Goal: Task Accomplishment & Management: Use online tool/utility

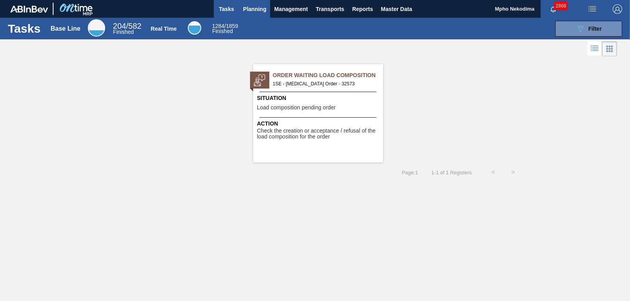
click at [251, 7] on span "Planning" at bounding box center [254, 8] width 23 height 9
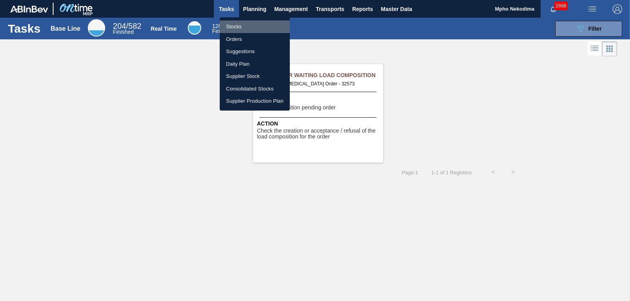
click at [237, 24] on li "Stocks" at bounding box center [255, 26] width 70 height 13
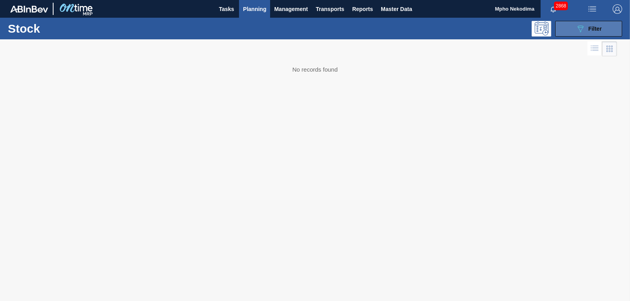
click at [573, 33] on button "089F7B8B-B2A5-4AFE-B5C0-19BA573D28AC Filter" at bounding box center [588, 29] width 67 height 16
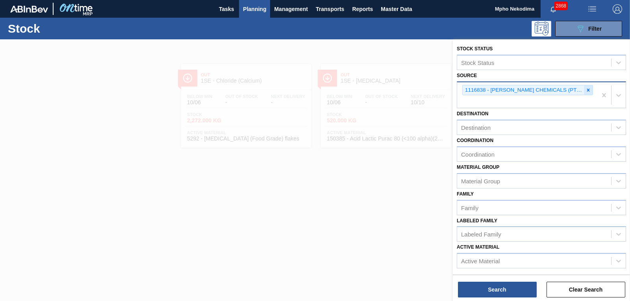
click at [585, 90] on icon at bounding box center [588, 90] width 6 height 6
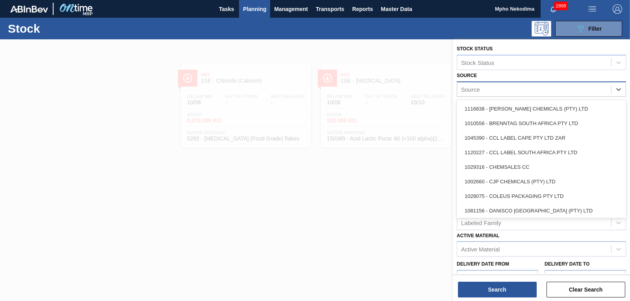
click at [560, 86] on div "Source" at bounding box center [534, 88] width 154 height 11
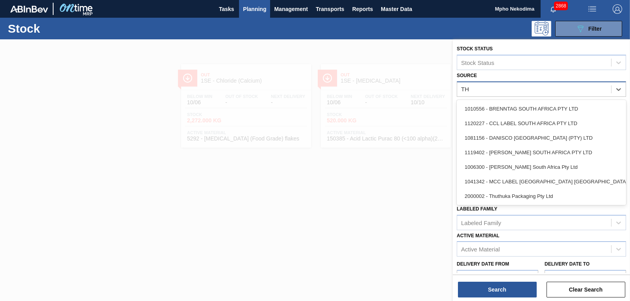
type input "THU"
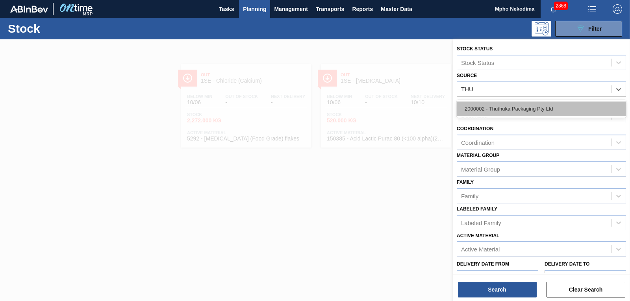
click at [535, 111] on div "2000002 - Thuthuka Packaging Pty Ltd" at bounding box center [541, 109] width 169 height 15
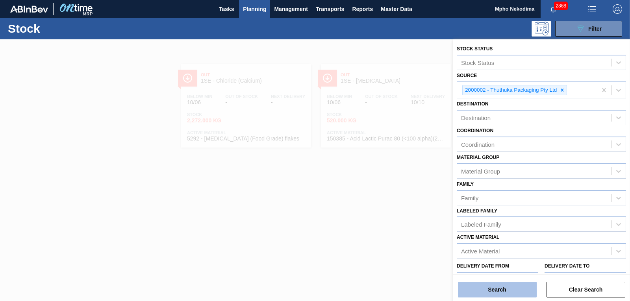
click at [510, 293] on button "Search" at bounding box center [497, 290] width 79 height 16
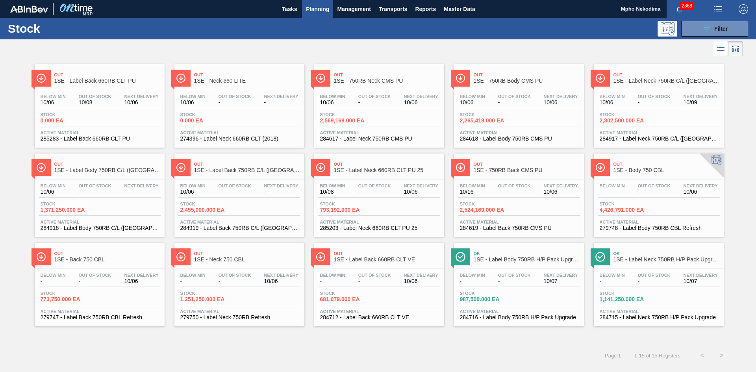
click at [629, 170] on div "Out 1SE - Label Back 660RB CLT PU Below Min 10/06 Out Of Stock 10/08 Next Deliv…" at bounding box center [378, 192] width 756 height 268
click at [608, 301] on span "284715 - Label Neck 750RB H/P Pack Upgrade" at bounding box center [658, 317] width 118 height 6
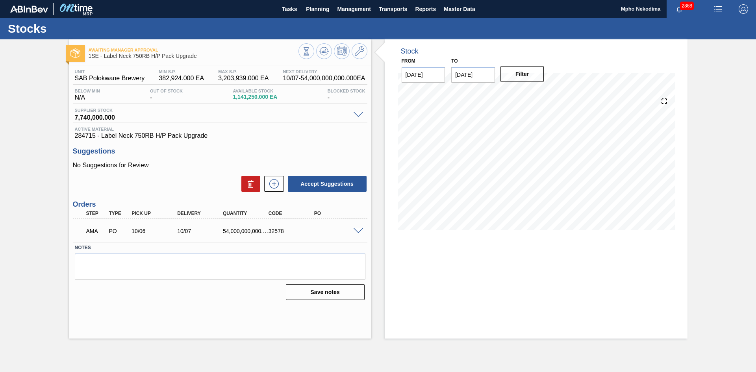
click at [357, 231] on span at bounding box center [357, 231] width 9 height 6
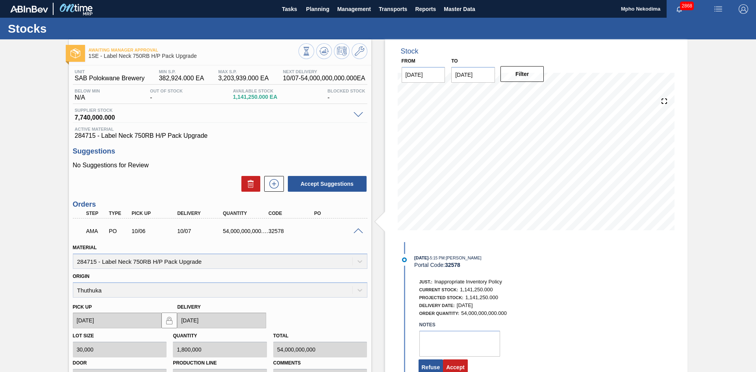
click at [629, 281] on div "Stock From [DATE] to [DATE] Filter 10/06 Stock Projection 1,141,250 SAP Plannin…" at bounding box center [536, 268] width 302 height 458
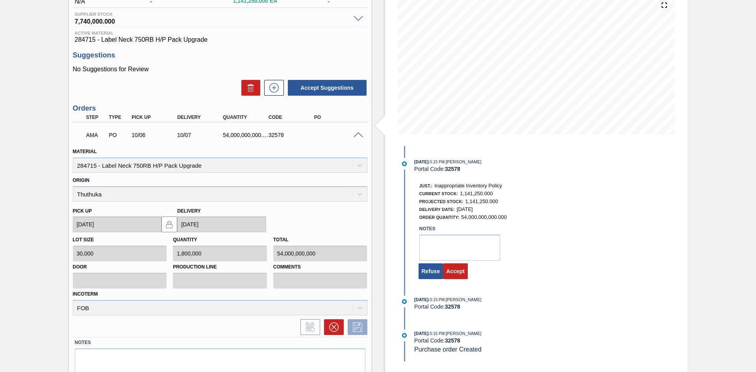
scroll to position [94, 0]
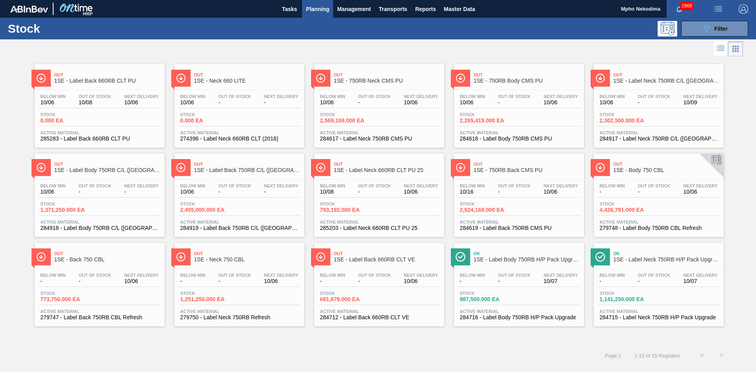
click at [495, 301] on span "284716 - Label Body 750RB H/P Pack Upgrade" at bounding box center [519, 317] width 118 height 6
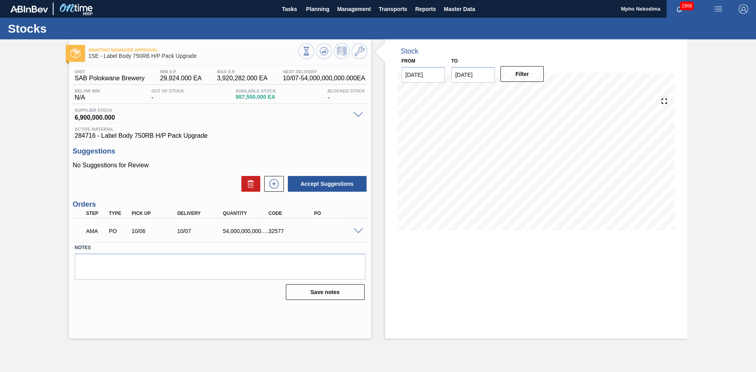
click at [359, 230] on span at bounding box center [357, 231] width 9 height 6
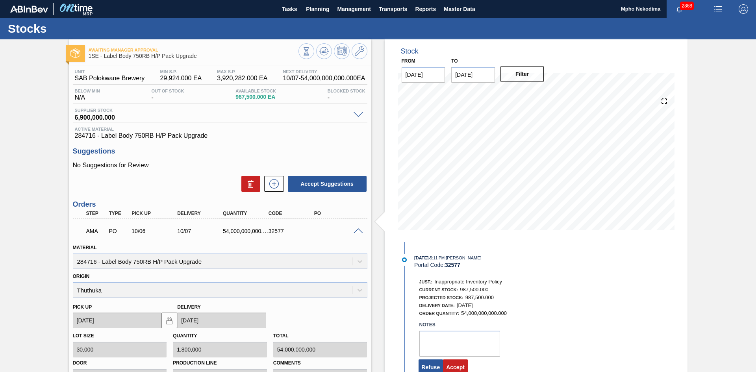
click at [629, 281] on div "Stock From [DATE] to [DATE] Filter 10/07 Stock Projection 987,500 SAP Planning …" at bounding box center [536, 268] width 302 height 458
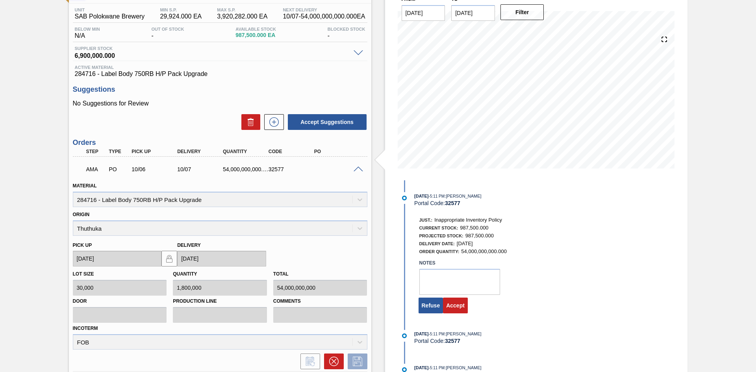
scroll to position [63, 0]
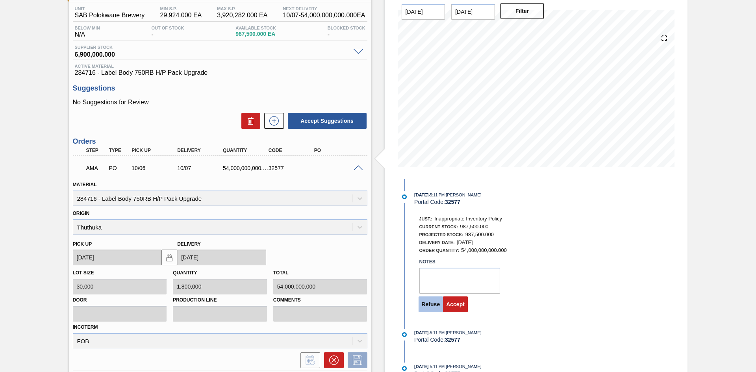
click at [433, 301] on button "Refuse" at bounding box center [430, 304] width 25 height 16
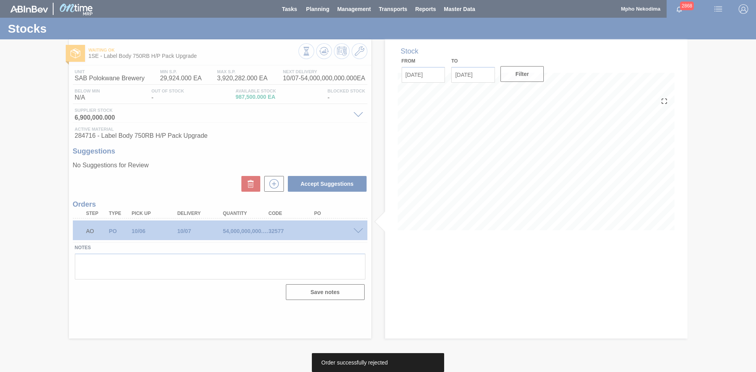
scroll to position [0, 0]
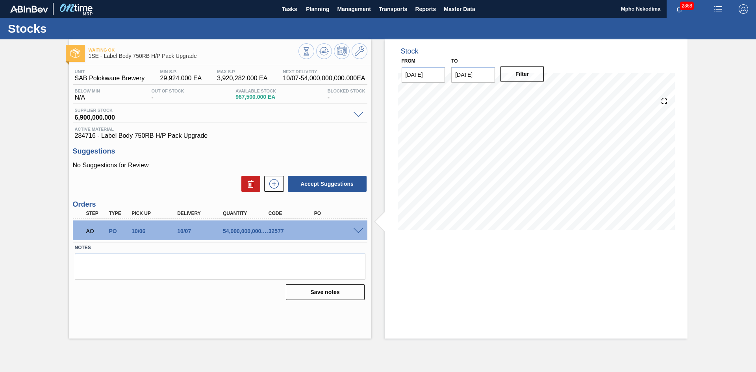
click at [353, 229] on span at bounding box center [357, 231] width 9 height 6
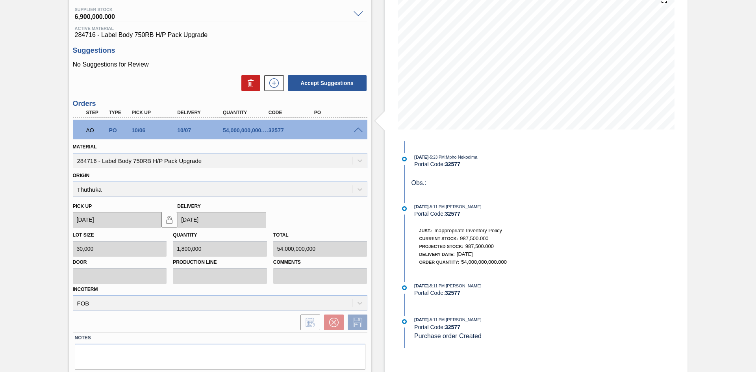
scroll to position [126, 0]
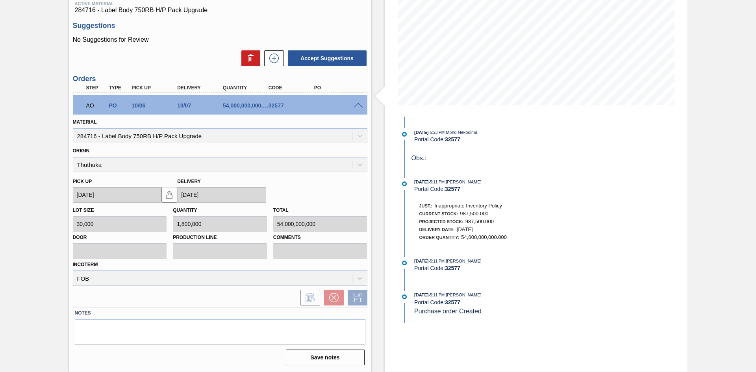
click at [356, 105] on span at bounding box center [357, 106] width 9 height 6
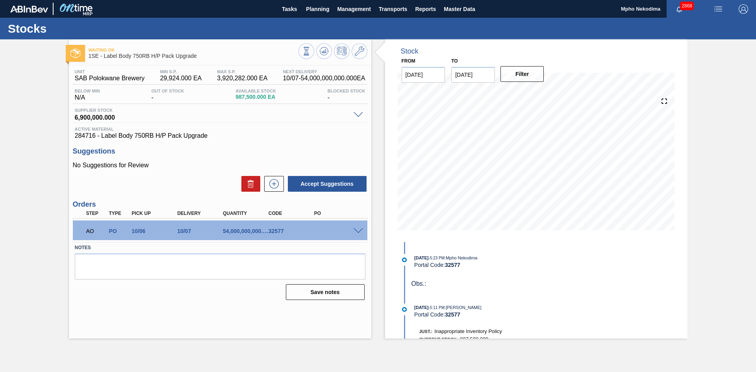
scroll to position [0, 0]
click at [273, 184] on icon at bounding box center [274, 183] width 4 height 0
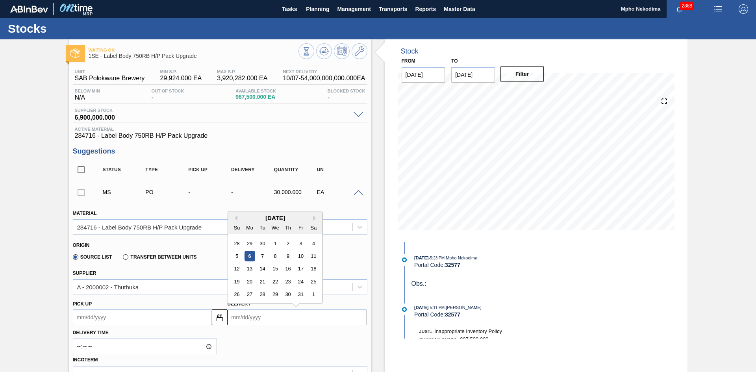
click at [243, 301] on input "Delivery" at bounding box center [297, 317] width 139 height 16
click at [298, 257] on div "10" at bounding box center [300, 256] width 11 height 11
type up3260942019 "[DATE]"
type input "[DATE]"
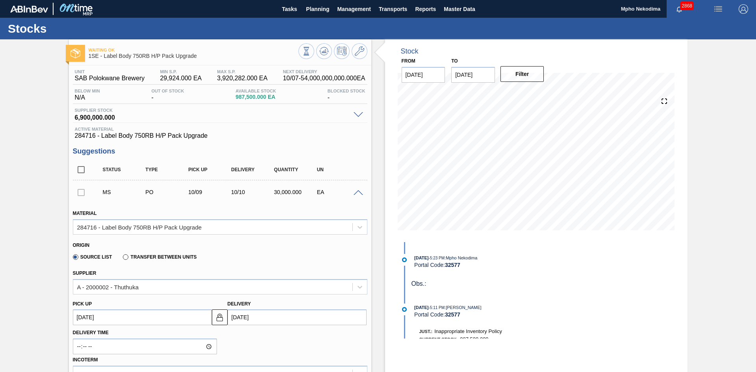
click at [321, 263] on div "Source List Transfer between Units" at bounding box center [217, 255] width 288 height 15
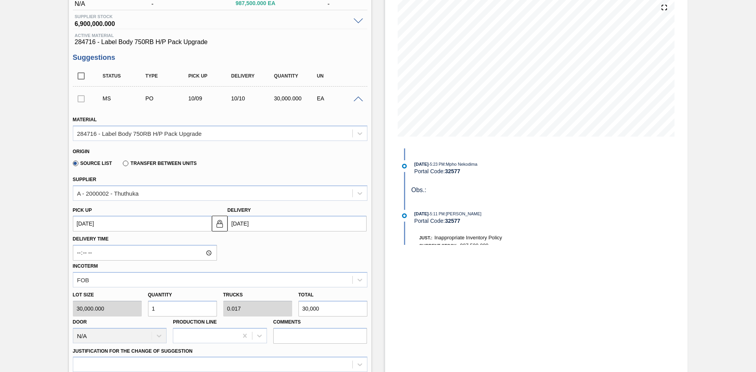
scroll to position [94, 0]
drag, startPoint x: 180, startPoint y: 309, endPoint x: 119, endPoint y: 316, distance: 61.8
click at [119, 301] on div "Lot size 30,000.000 Quantity 1 Trucks 0.017 Total 30,000 Door N/A Production Li…" at bounding box center [220, 315] width 301 height 56
type input "9"
type input "0.15"
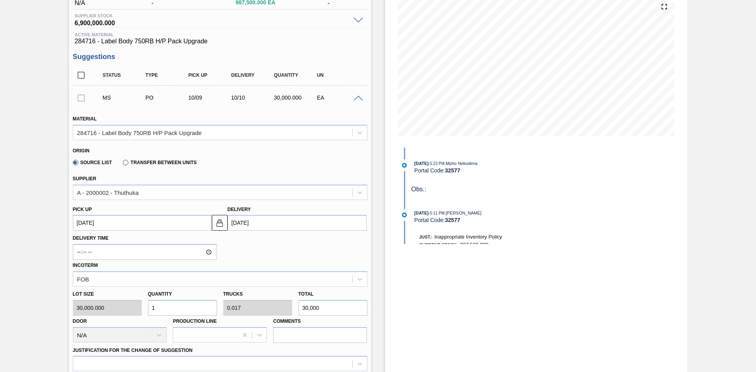
type input "270,000"
type input "90"
type input "1.5"
type input "2,700,000"
type input "900"
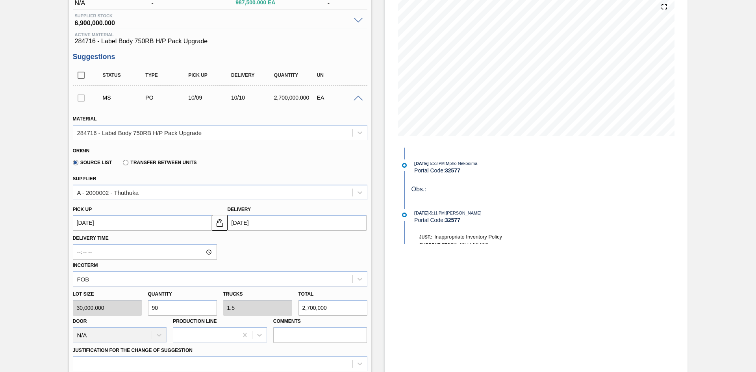
type input "15"
type input "27,000,000"
type input "90"
type input "1.5"
type input "2,700,000"
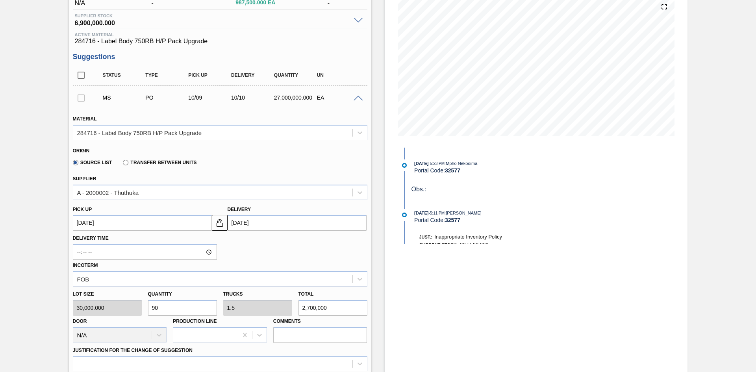
type input "9"
type input "0.15"
type input "270,000"
type input "0"
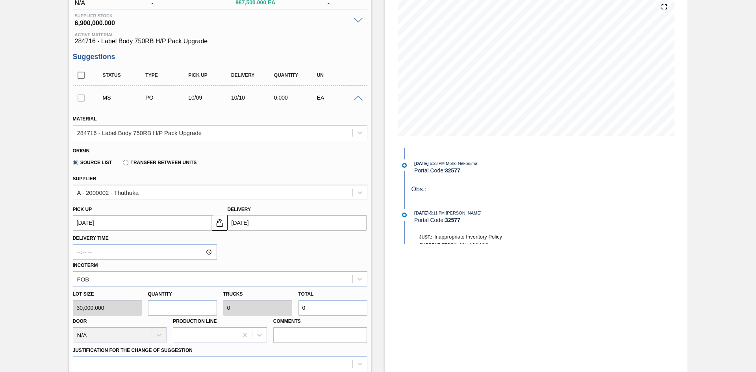
type input "2"
type input "0.033"
type input "60,000"
type input "20"
type input "0.333"
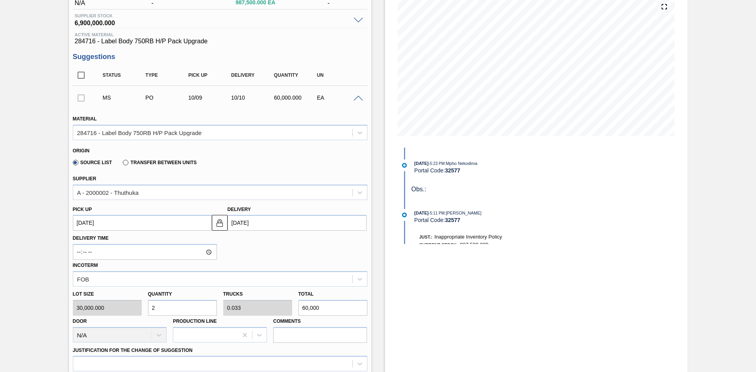
type input "600,000"
type input "200"
type input "3.333"
type input "6,000,000"
type input "20"
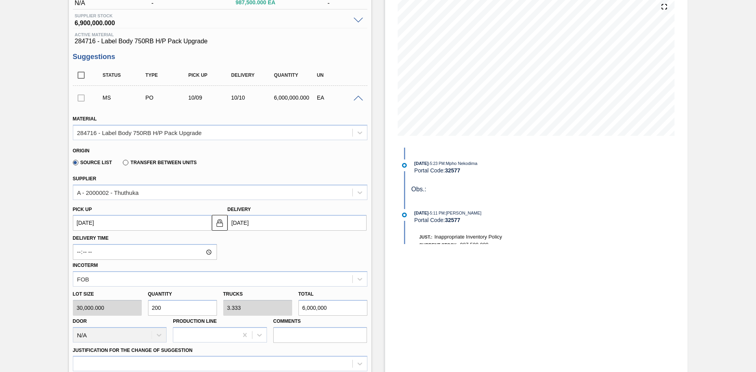
type input "0.333"
type input "600,000"
type input "2"
type input "0.033"
type input "60,000"
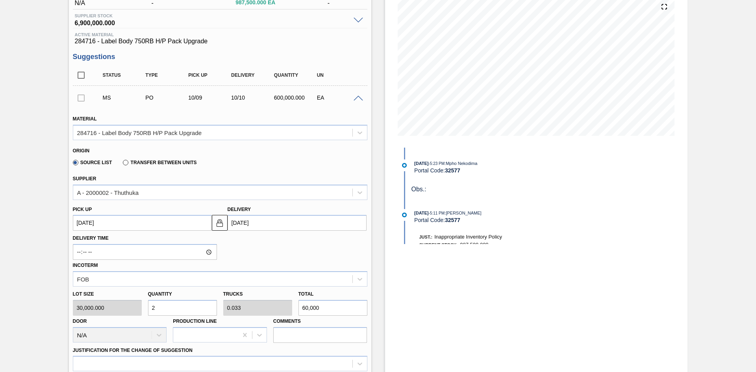
type input "0"
type input "3"
type input "0.05"
type input "90,000"
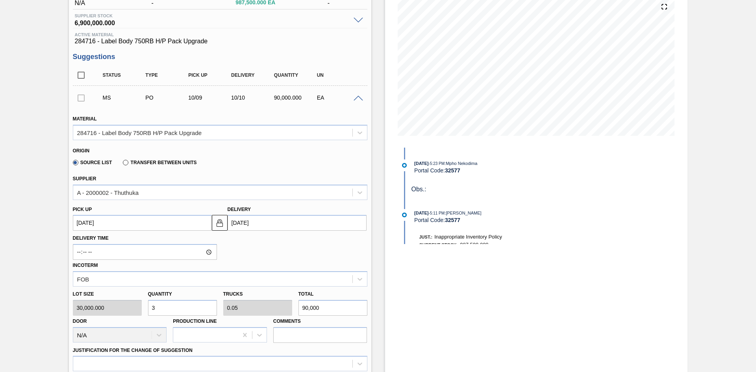
type input "30"
type input "0.5"
type input "900,000"
type input "300"
type input "5"
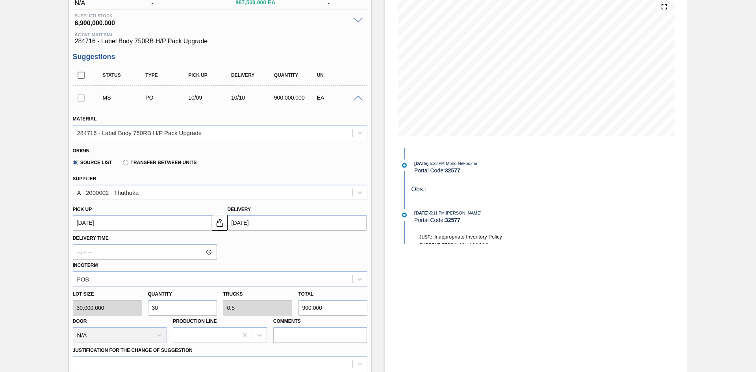
type input "9,000,000"
type input "3,000"
type input "50"
type input "90,000,000"
type input "30,000"
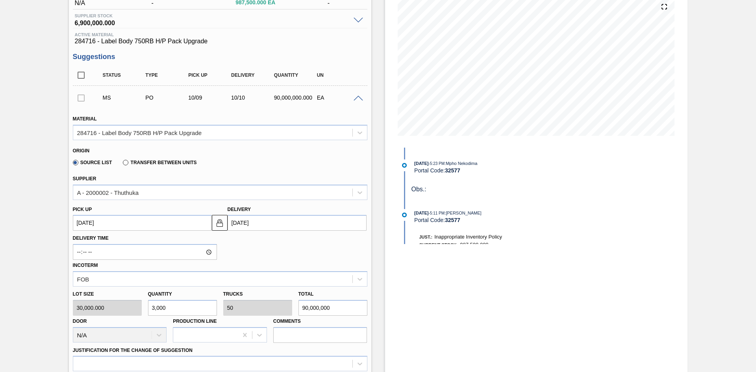
type input "500"
type input "900,000,000"
type input "300,000"
type input "5,000"
type input "9,000,000,000"
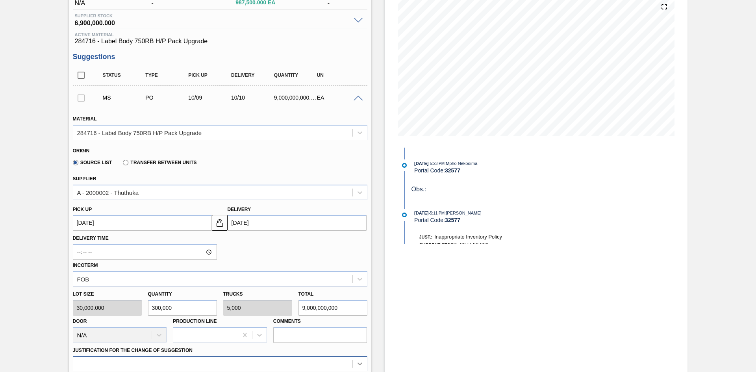
type input "300,000"
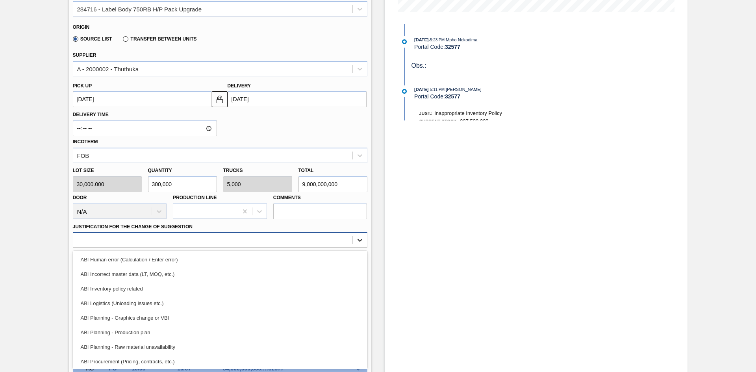
click at [360, 248] on div "option ABI Procurement (Pricing, contracts, etc.) focused, 8 of 18. 18 results …" at bounding box center [220, 239] width 294 height 15
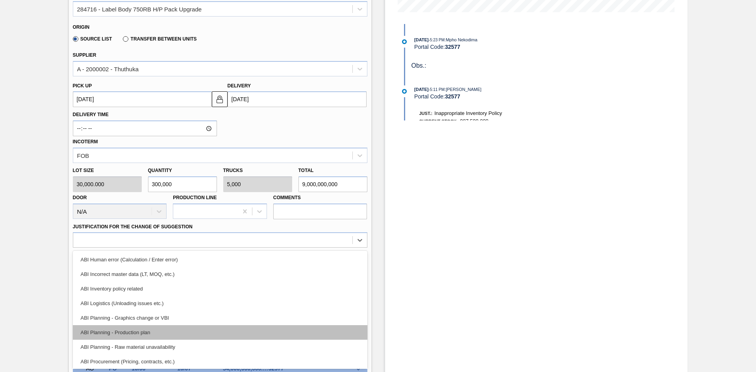
click at [174, 301] on div "ABI Planning - Production plan" at bounding box center [220, 332] width 294 height 15
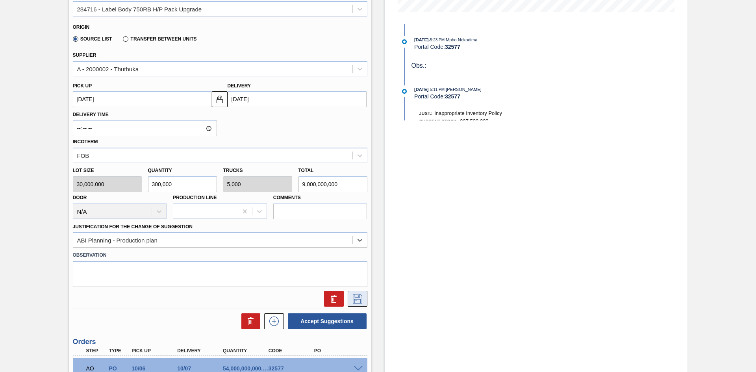
click at [357, 298] on icon at bounding box center [357, 298] width 13 height 9
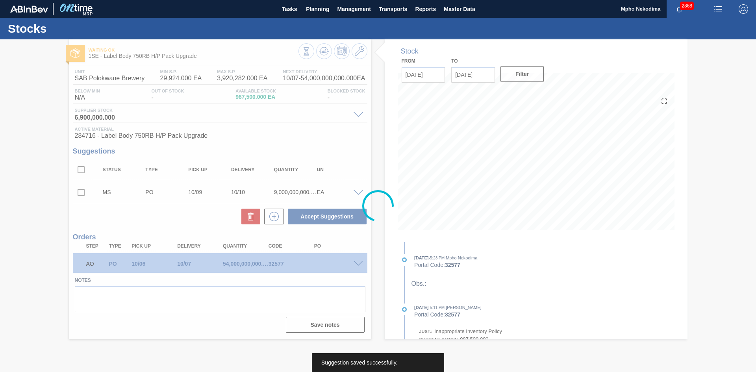
scroll to position [0, 0]
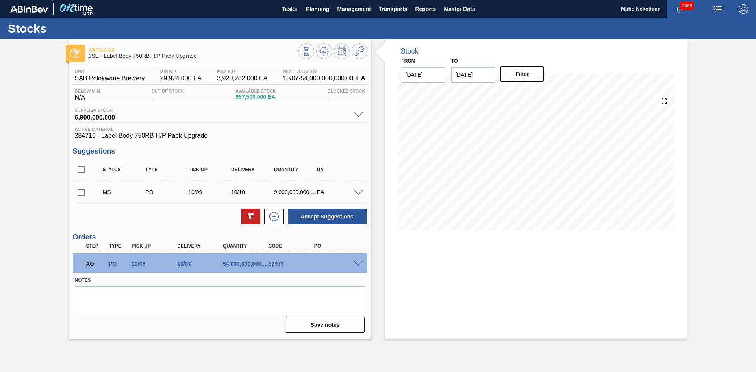
click at [79, 194] on input "checkbox" at bounding box center [81, 192] width 17 height 17
click at [305, 219] on button "Accept Suggestions" at bounding box center [327, 217] width 79 height 16
checkbox input "false"
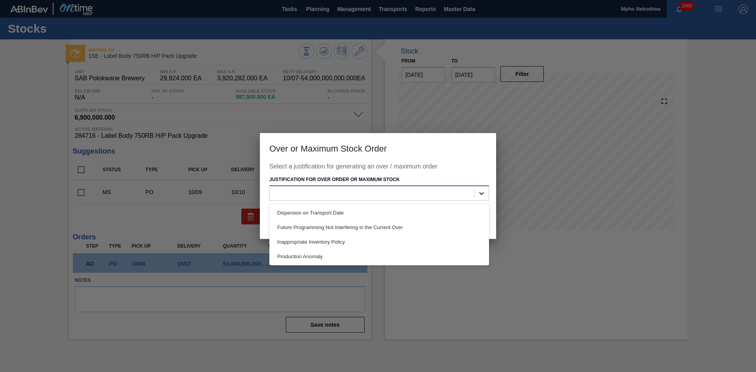
click at [483, 192] on icon at bounding box center [481, 193] width 8 height 8
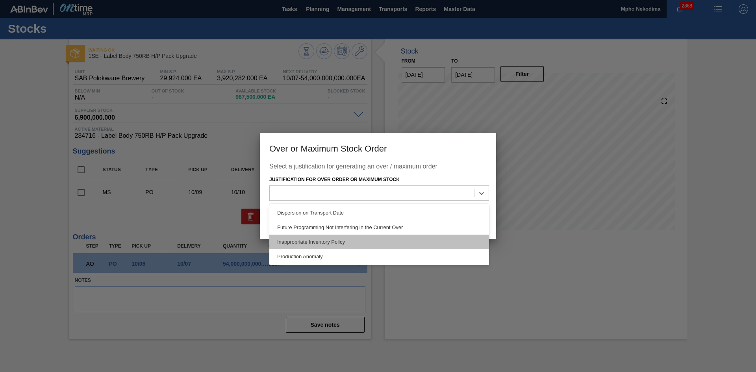
click at [394, 240] on div "Inappropriate Inventory Policy" at bounding box center [379, 242] width 220 height 15
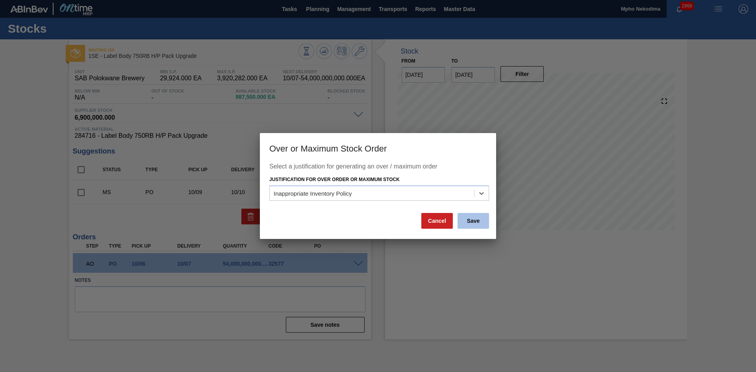
click at [481, 219] on button "Save" at bounding box center [472, 221] width 31 height 16
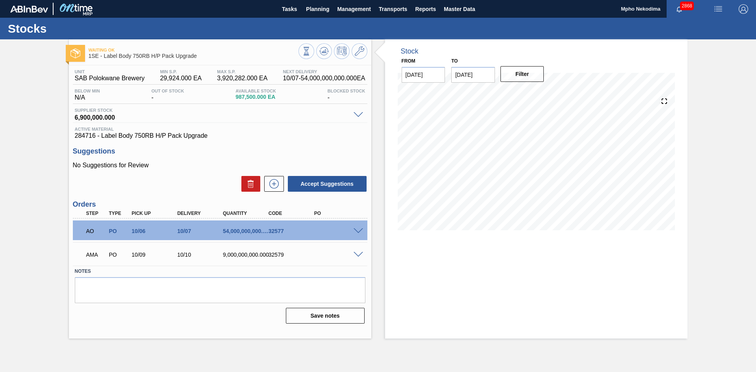
click at [297, 266] on label "Notes" at bounding box center [220, 271] width 290 height 11
click at [268, 257] on div "32579" at bounding box center [291, 255] width 51 height 6
click at [359, 252] on span at bounding box center [357, 255] width 9 height 6
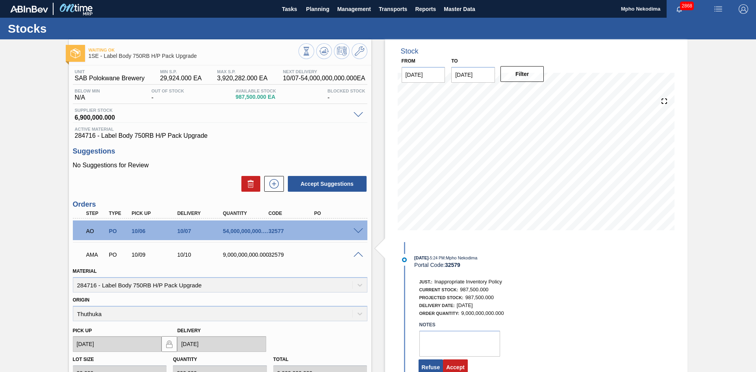
click at [629, 270] on div "Stock From [DATE] to [DATE] Filter 10/06 Stock Projection 987,500 SAP Planning …" at bounding box center [536, 280] width 302 height 482
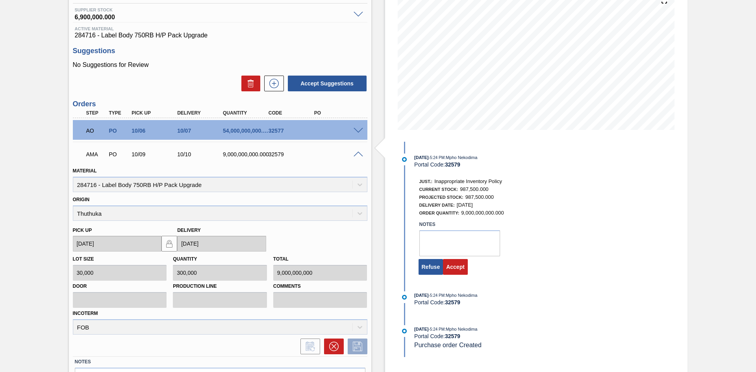
scroll to position [149, 0]
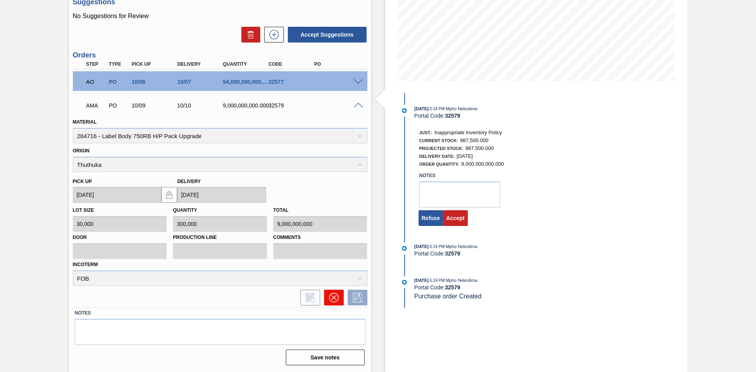
click at [334, 300] on icon at bounding box center [333, 297] width 9 height 9
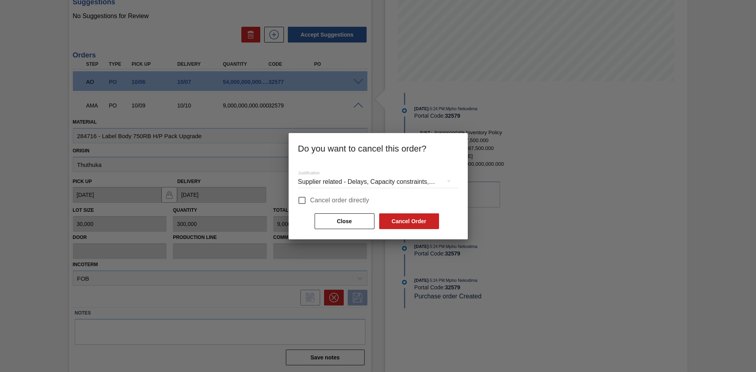
click at [351, 200] on span "Cancel order directly" at bounding box center [339, 200] width 59 height 9
click at [310, 200] on input "Cancel order directly" at bounding box center [302, 200] width 17 height 17
checkbox input "true"
click at [434, 218] on button "Cancel Order" at bounding box center [409, 221] width 60 height 16
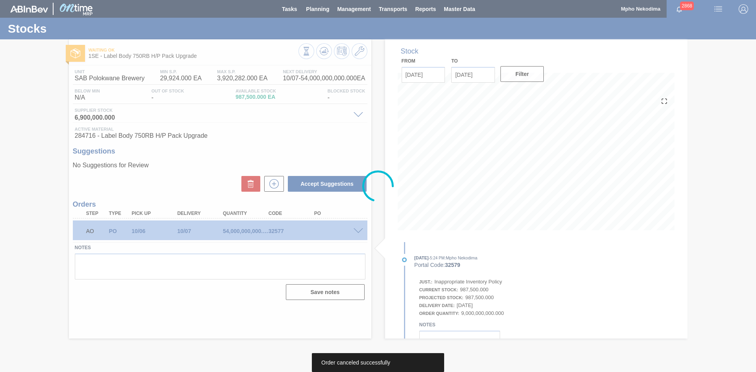
scroll to position [0, 0]
